Goal: Navigation & Orientation: Find specific page/section

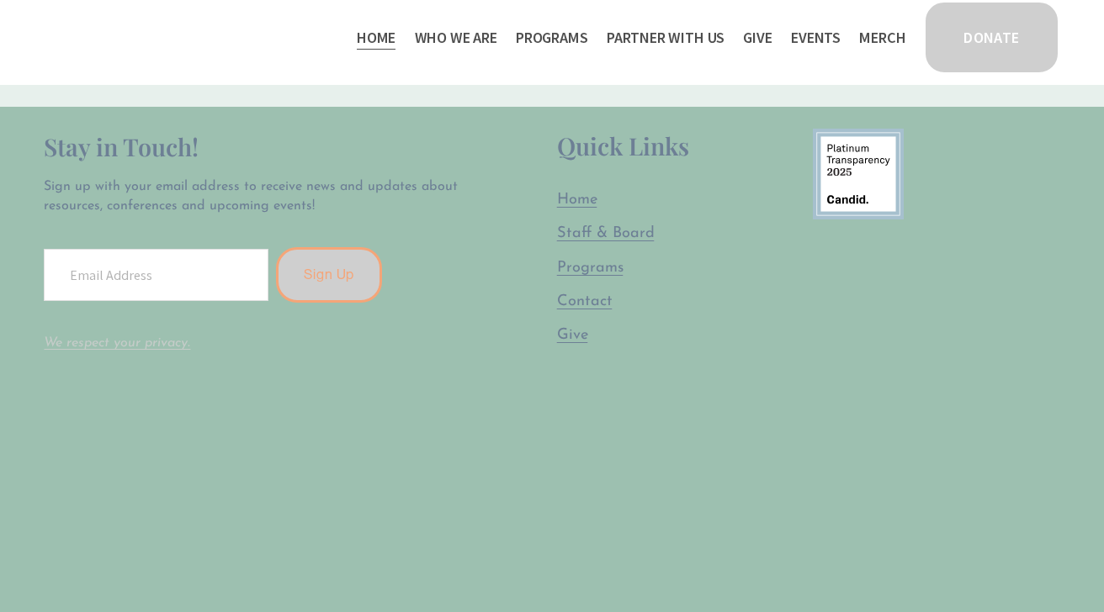
scroll to position [4469, 0]
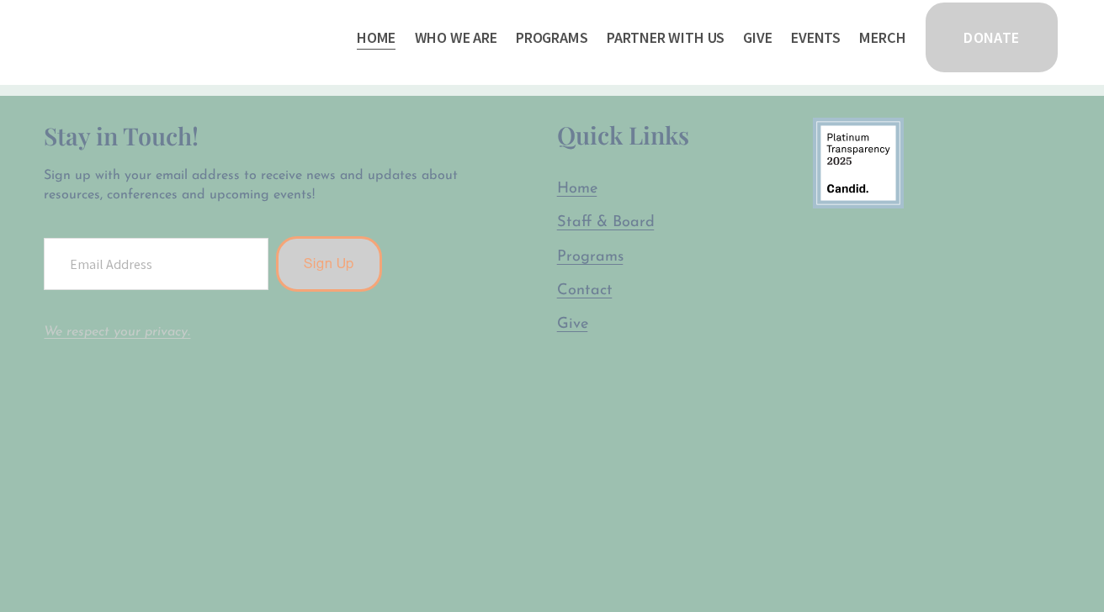
click at [591, 215] on link "Staff & Board" at bounding box center [606, 222] width 98 height 21
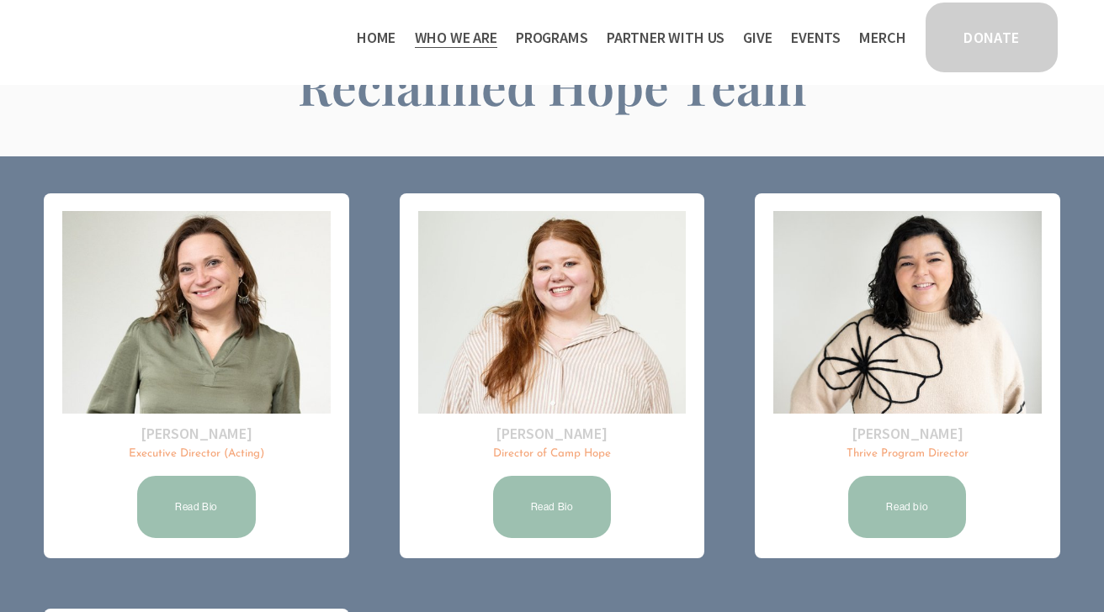
scroll to position [99, 0]
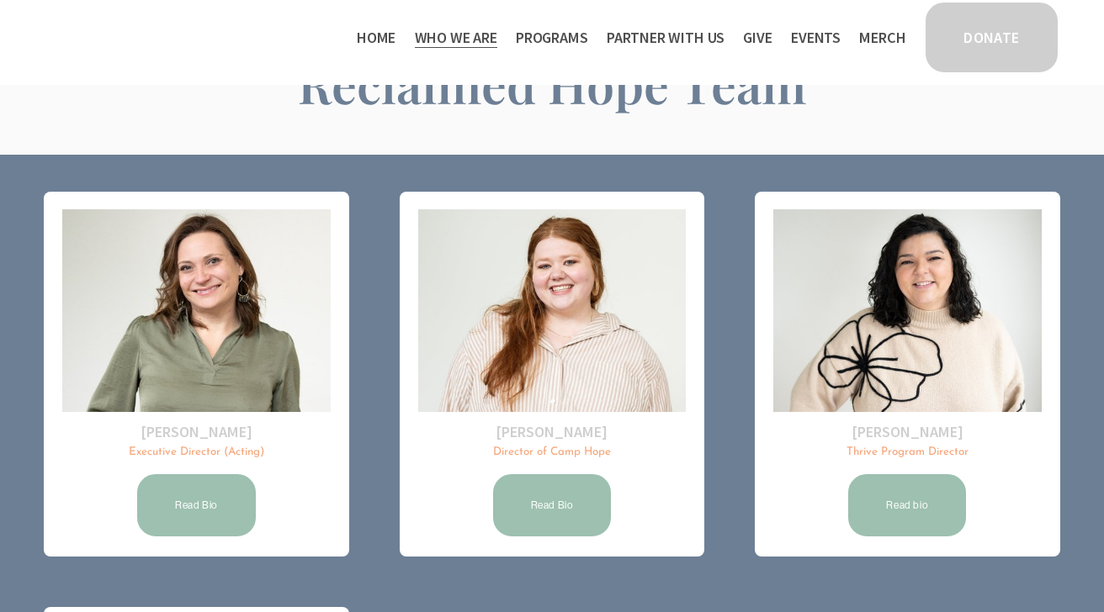
click at [193, 495] on link "Read Bio" at bounding box center [197, 505] width 124 height 67
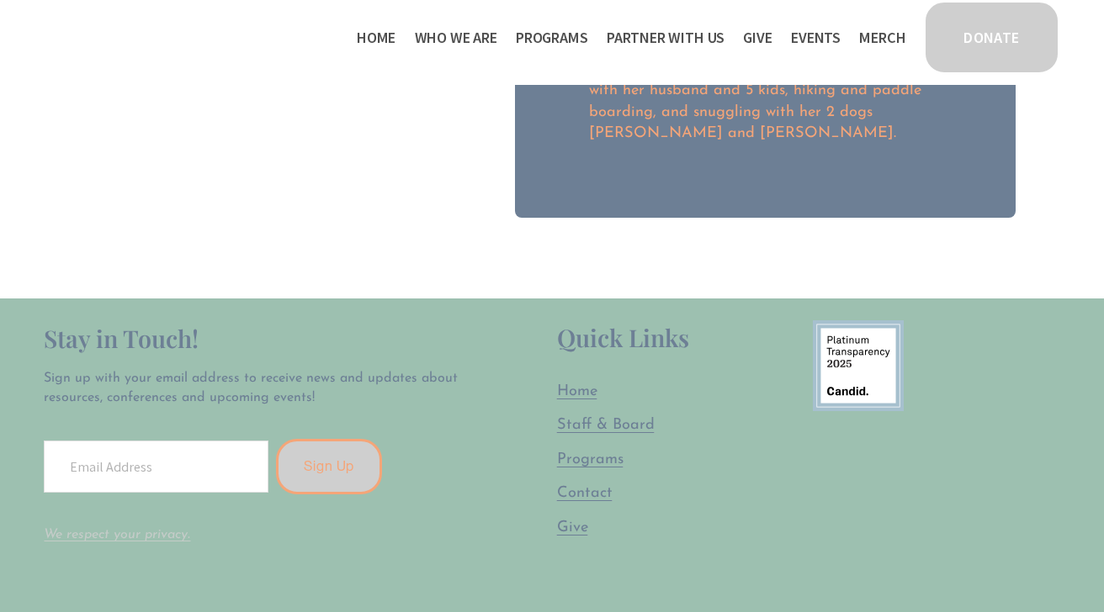
scroll to position [670, 0]
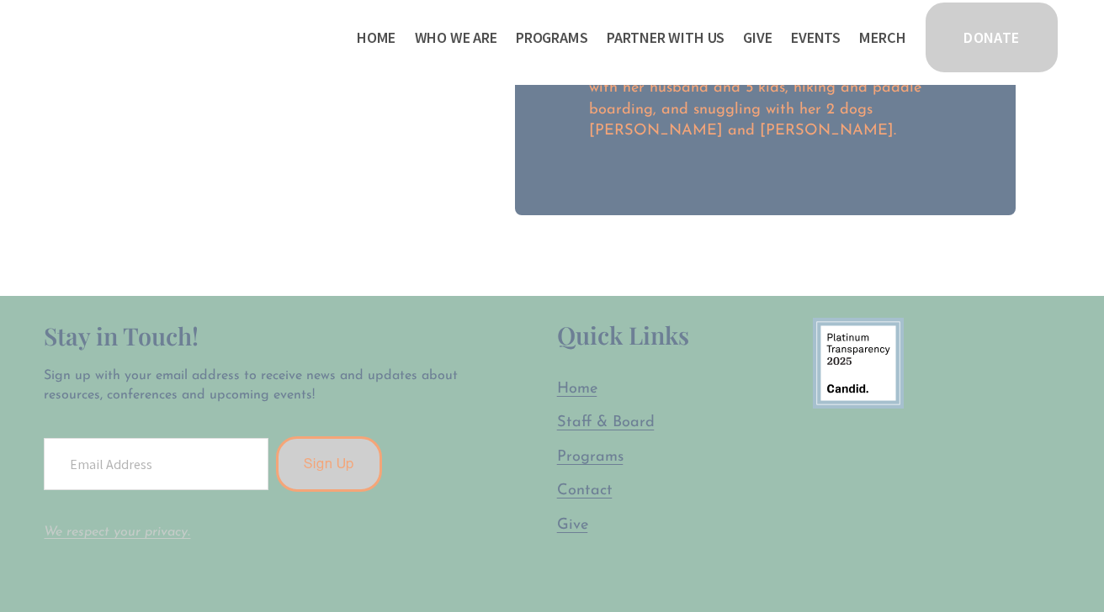
click at [576, 449] on span "Programs" at bounding box center [590, 457] width 66 height 16
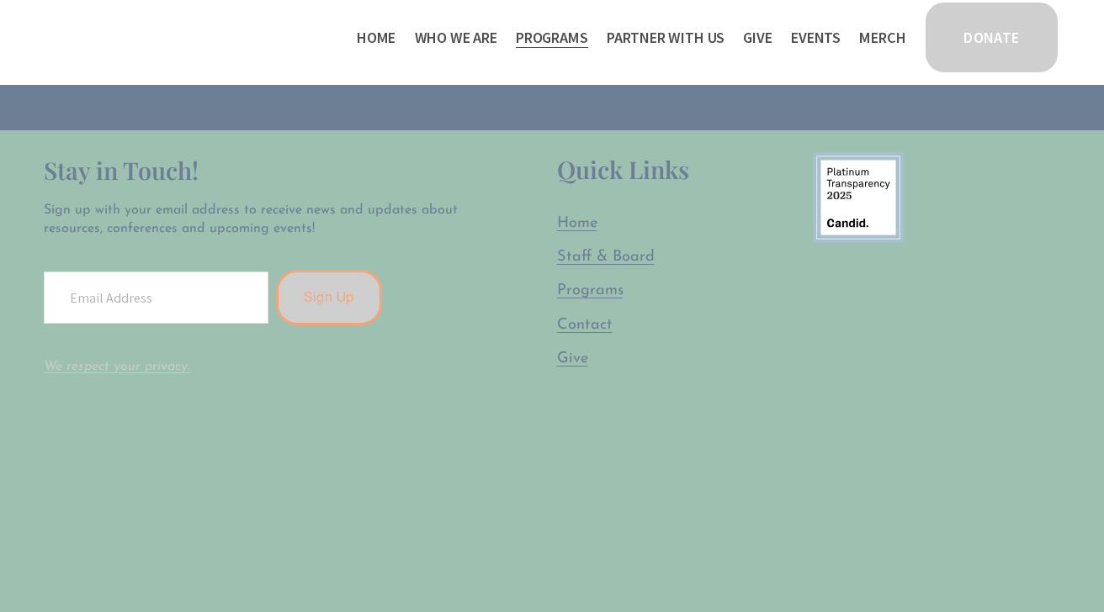
scroll to position [3255, 0]
